Goal: Information Seeking & Learning: Learn about a topic

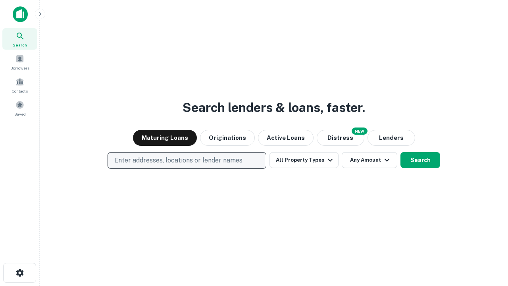
click at [186, 160] on p "Enter addresses, locations or lender names" at bounding box center [178, 161] width 128 height 10
type input "**********"
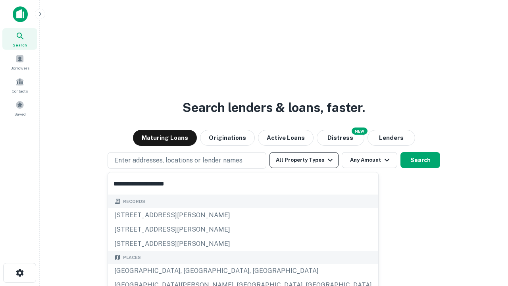
click at [190, 271] on div "[GEOGRAPHIC_DATA], [GEOGRAPHIC_DATA], [GEOGRAPHIC_DATA]" at bounding box center [243, 270] width 270 height 14
click at [304, 160] on button "All Property Types" at bounding box center [303, 160] width 69 height 16
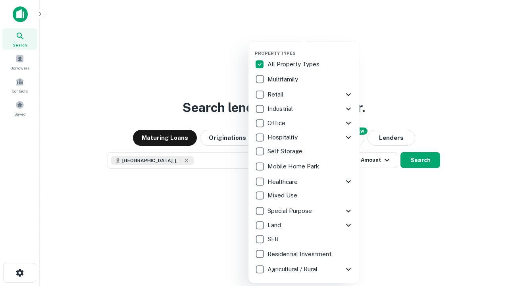
click at [310, 48] on button "button" at bounding box center [310, 48] width 111 height 0
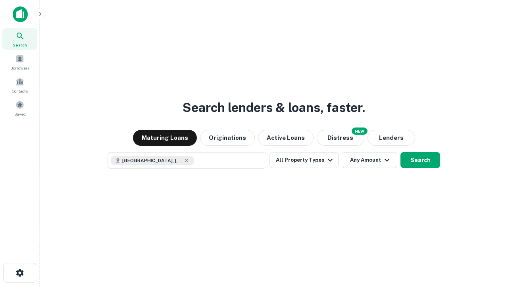
scroll to position [13, 0]
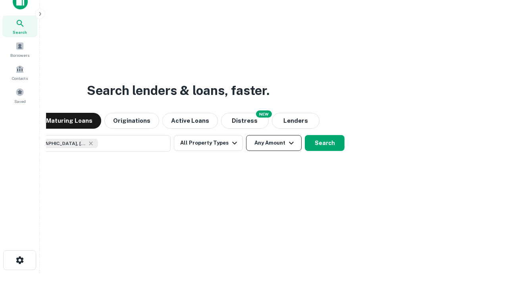
click at [246, 135] on button "Any Amount" at bounding box center [274, 143] width 56 height 16
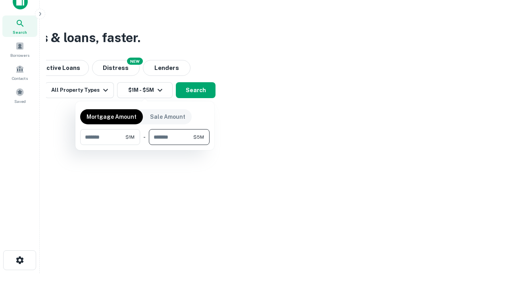
type input "*******"
click at [145, 145] on button "button" at bounding box center [144, 145] width 129 height 0
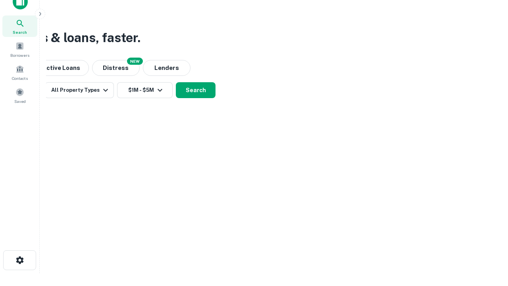
scroll to position [13, 0]
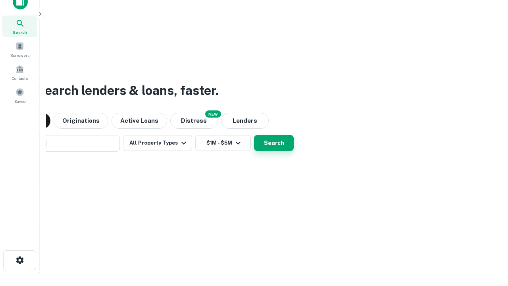
click at [254, 135] on button "Search" at bounding box center [274, 143] width 40 height 16
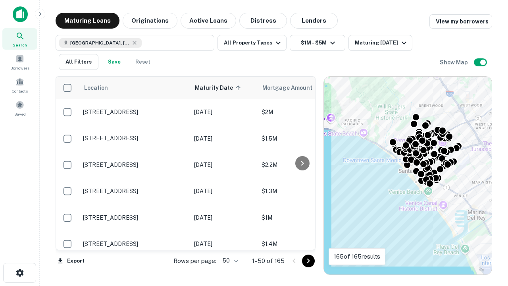
click at [229, 260] on body "Search Borrowers Contacts Saved Maturing Loans Originations Active Loans Distre…" at bounding box center [254, 143] width 508 height 286
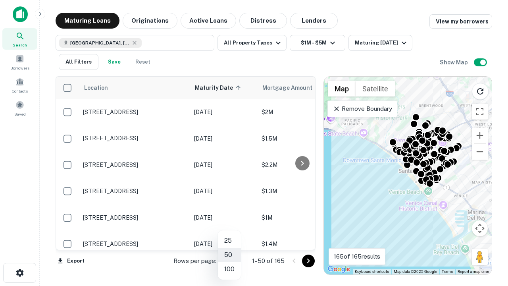
click at [229, 240] on li "25" at bounding box center [229, 240] width 23 height 14
